Goal: Task Accomplishment & Management: Manage account settings

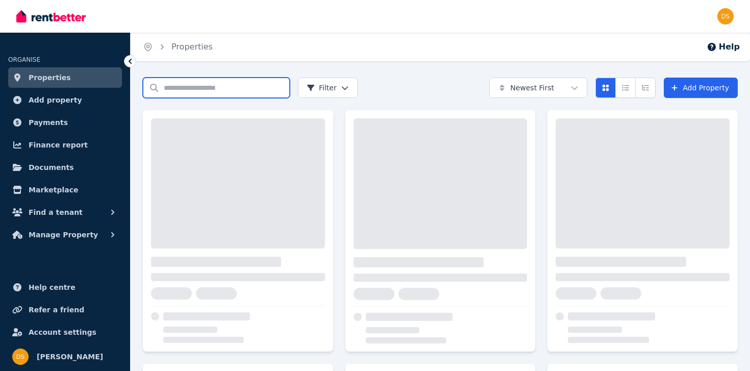
click at [215, 85] on input "Search properties" at bounding box center [216, 88] width 147 height 20
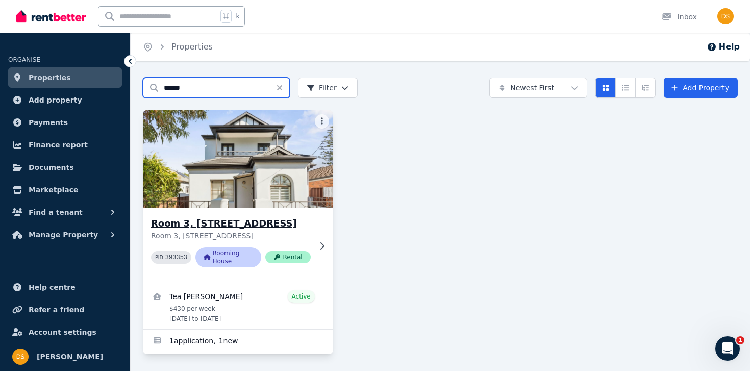
type input "******"
click at [197, 223] on h3 "Room 3, [STREET_ADDRESS]" at bounding box center [231, 223] width 160 height 14
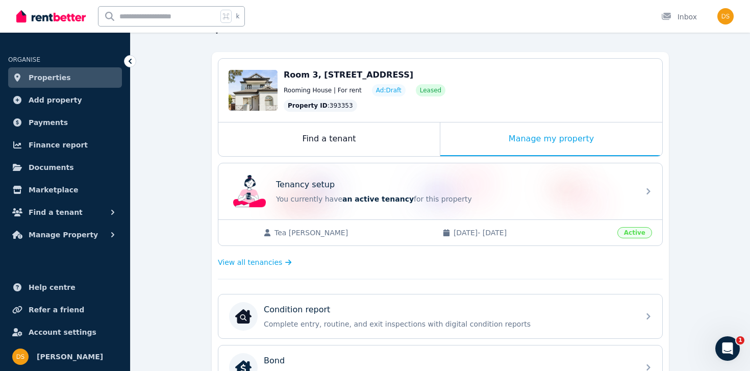
scroll to position [105, 0]
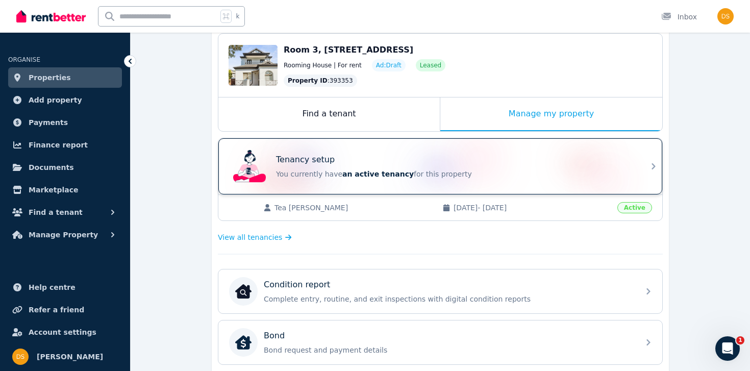
click at [433, 181] on div "Tenancy setup You currently have an active tenancy for this property" at bounding box center [431, 166] width 404 height 41
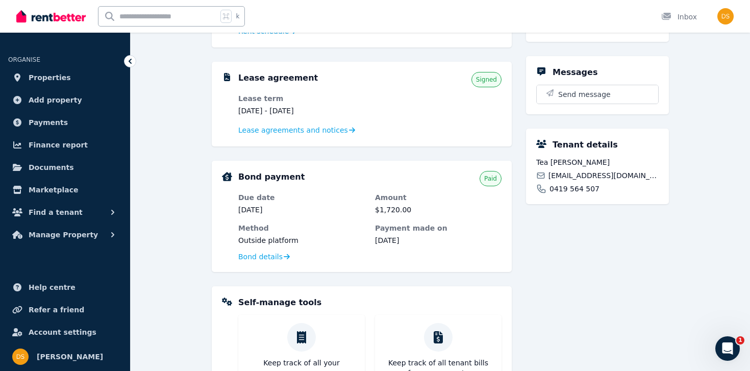
scroll to position [196, 0]
click at [315, 125] on dl "Lease term [DATE] - [DATE] Lease agreements and notices" at bounding box center [369, 115] width 263 height 43
click at [315, 126] on span "Lease agreements and notices" at bounding box center [293, 131] width 110 height 10
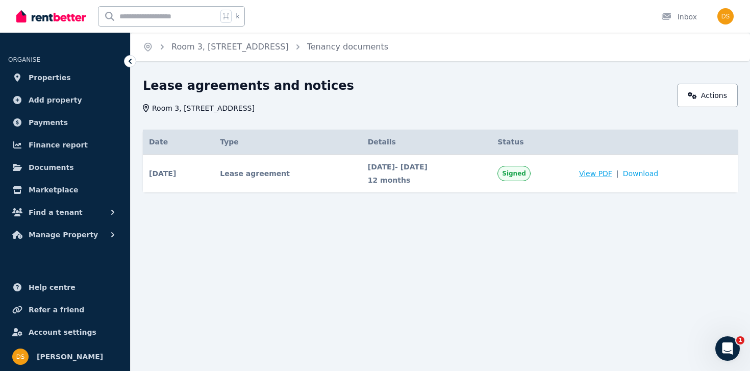
click at [613, 172] on span "View PDF" at bounding box center [595, 173] width 33 height 10
